Goal: Information Seeking & Learning: Learn about a topic

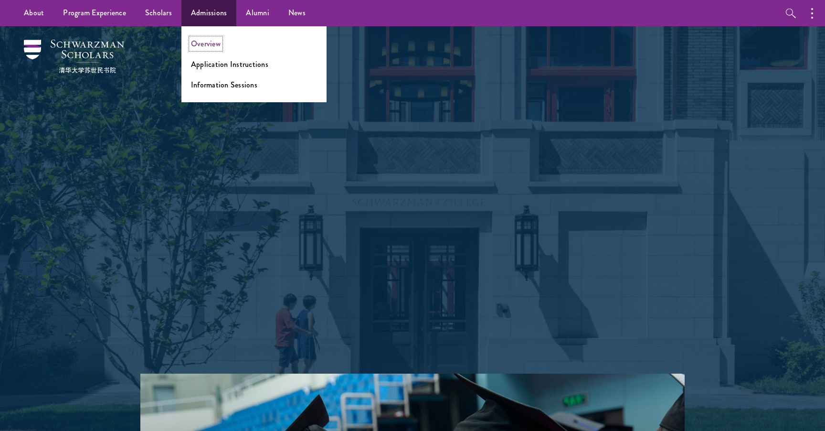
click at [199, 42] on link "Overview" at bounding box center [206, 43] width 30 height 11
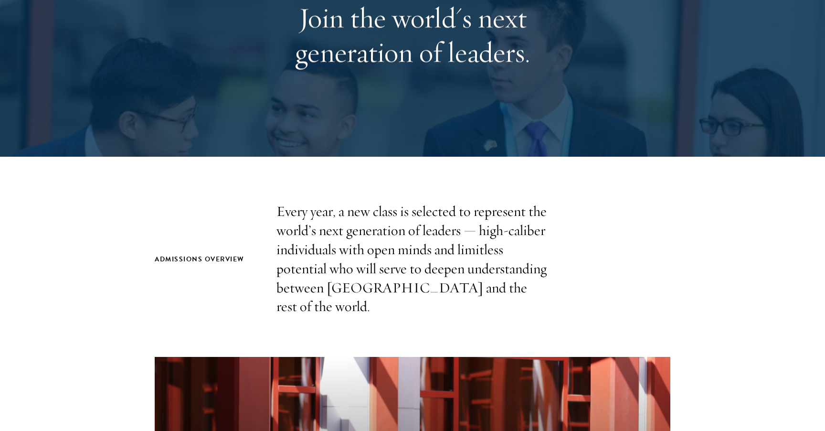
scroll to position [165, 0]
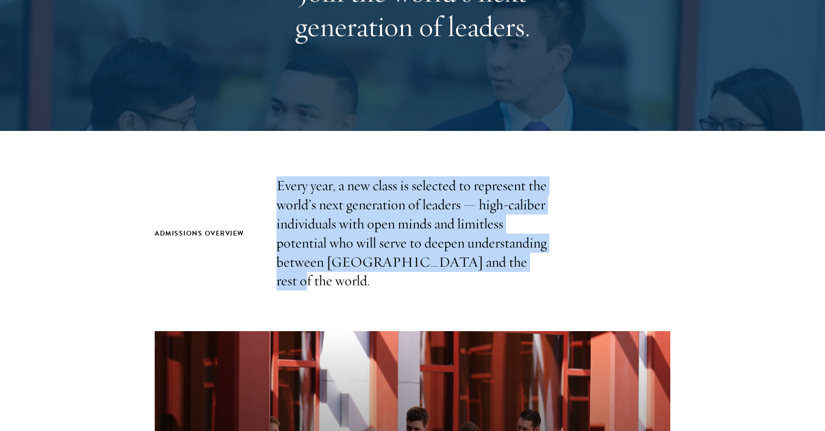
drag, startPoint x: 262, startPoint y: 166, endPoint x: 554, endPoint y: 262, distance: 307.8
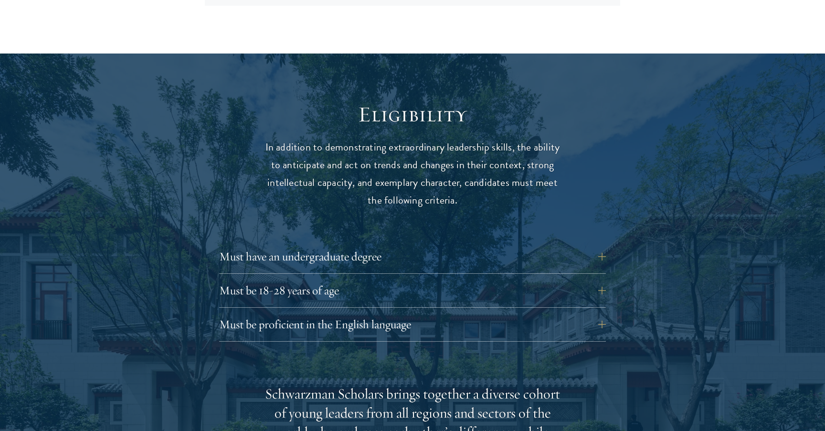
scroll to position [1176, 0]
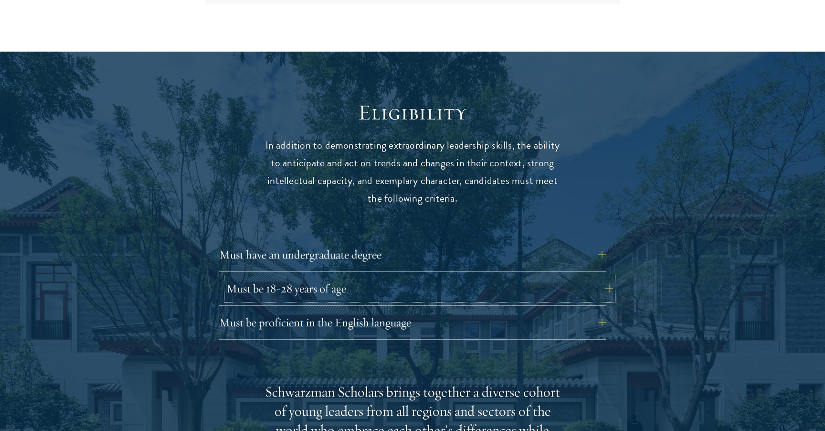
click at [350, 277] on button "Must be 18-28 years of age" at bounding box center [419, 288] width 387 height 23
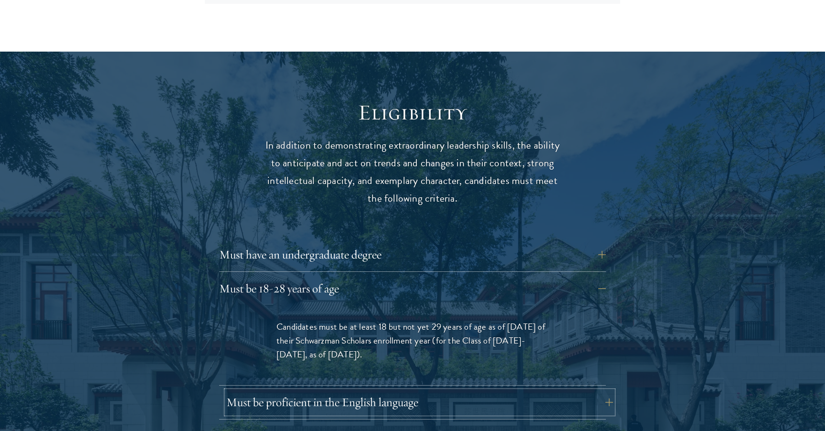
click at [345, 391] on button "Must be proficient in the English language" at bounding box center [419, 402] width 387 height 23
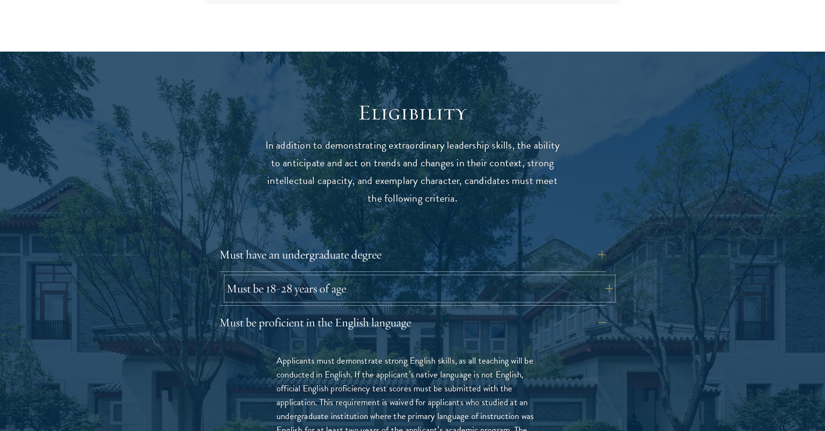
click at [357, 277] on button "Must be 18-28 years of age" at bounding box center [419, 288] width 387 height 23
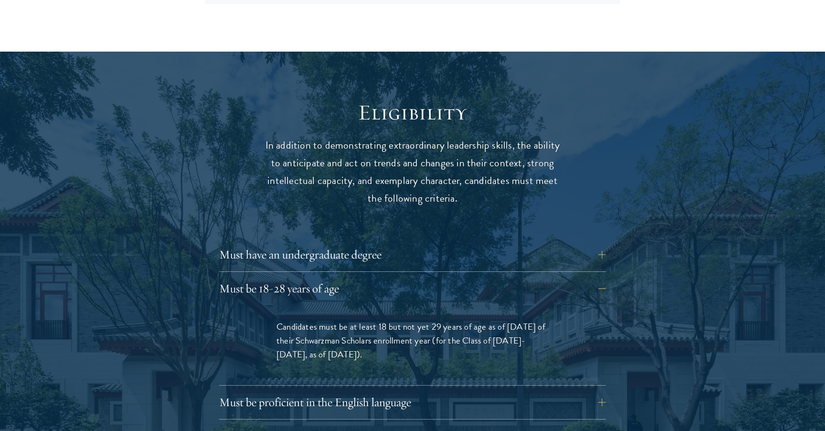
drag, startPoint x: 294, startPoint y: 310, endPoint x: 385, endPoint y: 342, distance: 97.3
click at [385, 342] on div "Candidates must be at least 18 but not yet 29 years of age as of [DATE] of thei…" at bounding box center [413, 345] width 330 height 80
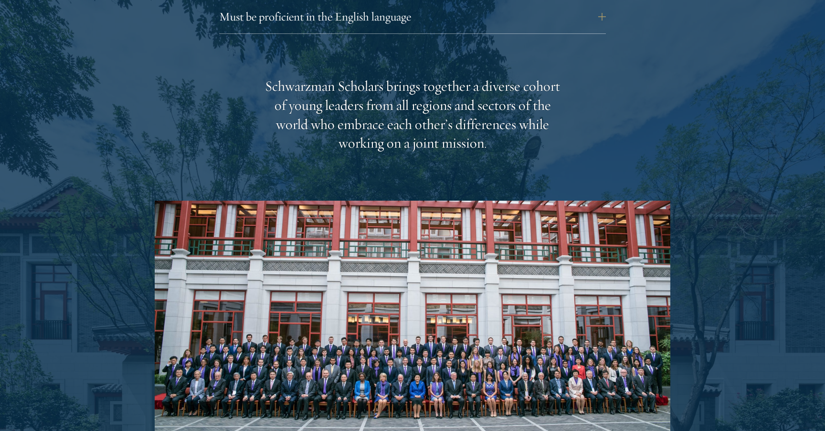
scroll to position [1633, 0]
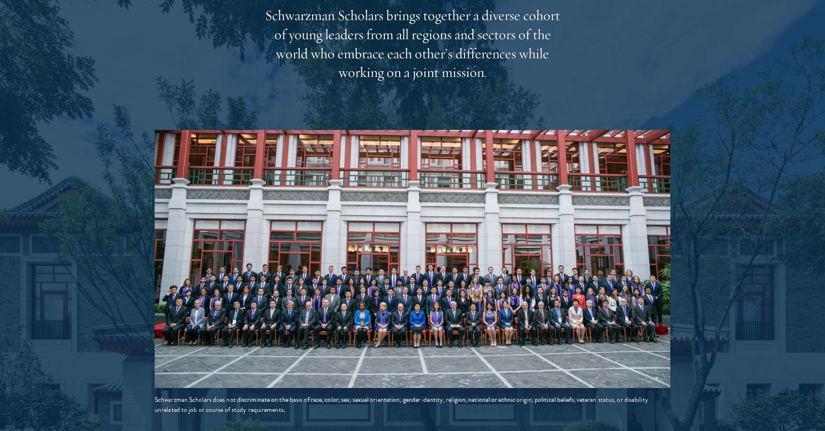
click at [378, 292] on img at bounding box center [413, 259] width 516 height 258
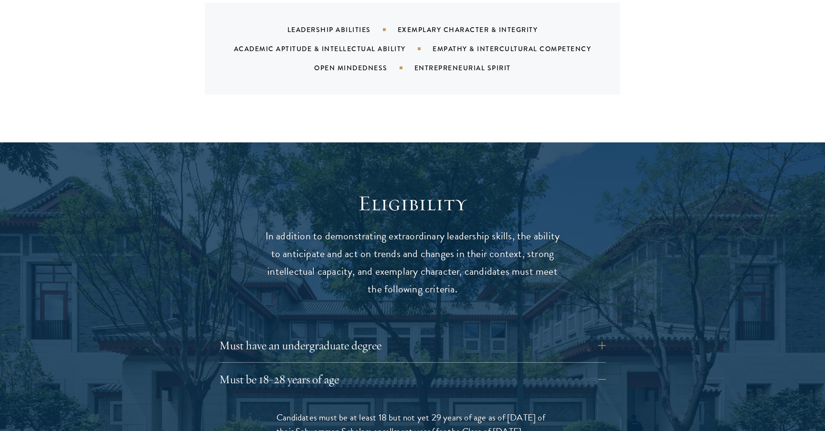
scroll to position [1280, 0]
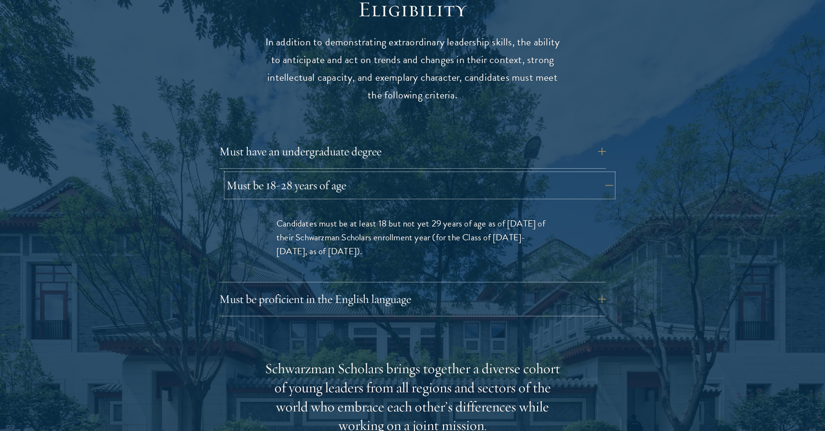
click at [404, 174] on button "Must be 18-28 years of age" at bounding box center [419, 185] width 387 height 23
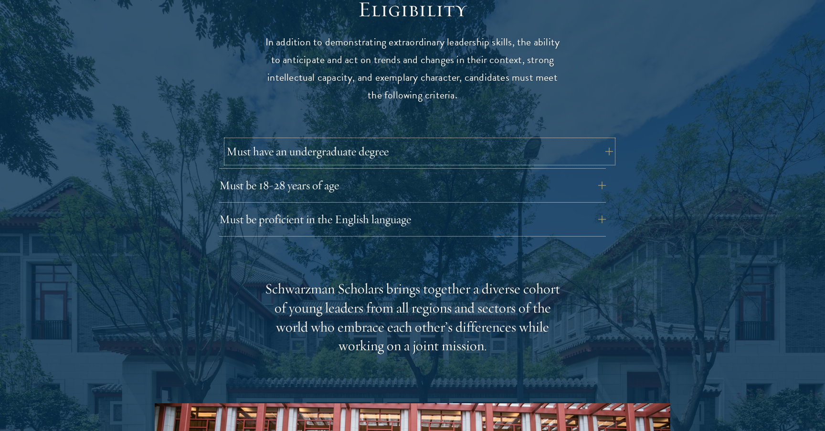
click at [389, 140] on button "Must have an undergraduate degree" at bounding box center [419, 151] width 387 height 23
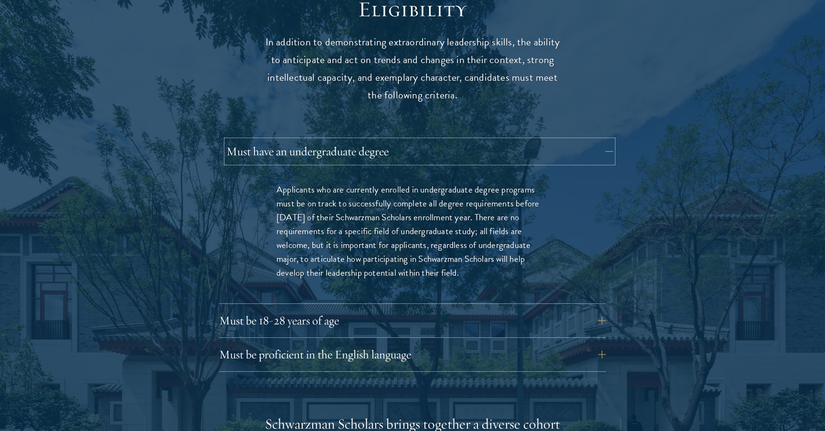
click at [389, 140] on button "Must have an undergraduate degree" at bounding box center [419, 151] width 387 height 23
